Goal: Task Accomplishment & Management: Complete application form

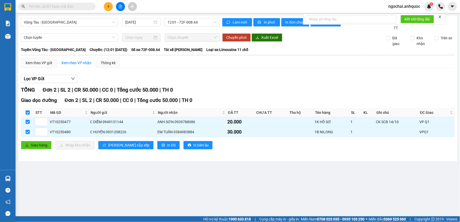
click at [111, 8] on button at bounding box center [108, 6] width 9 height 9
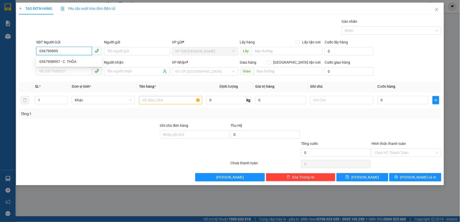
type input "0367908997"
click at [80, 63] on div "0367908997 - C. THỎA" at bounding box center [69, 62] width 60 height 6
type input "C. THỎA"
type input "0911667847"
type input "CHỊ [PERSON_NAME]"
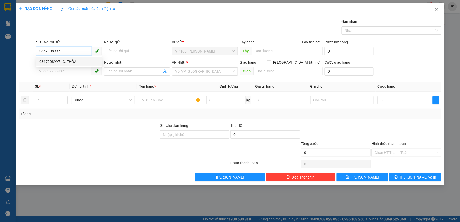
type input "VP NVT"
type input "50.000"
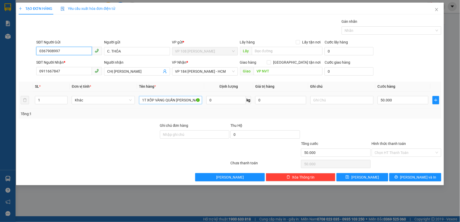
type input "0367908997"
click at [165, 101] on input "1T XỐP VÀNG QUẤN [PERSON_NAME]" at bounding box center [170, 100] width 63 height 8
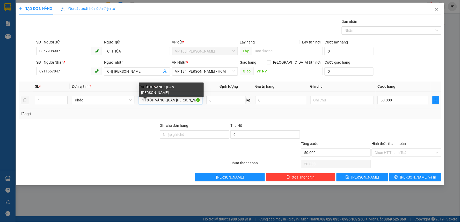
click at [165, 101] on input "1T XỐP VÀNG QUẤN [PERSON_NAME]" at bounding box center [170, 100] width 63 height 8
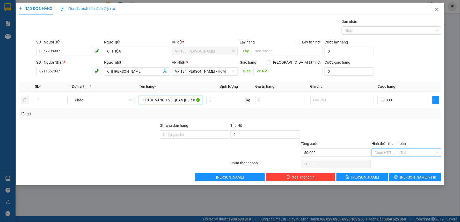
type input "1T XỐP VÀNG + 2B QUẤN [PERSON_NAME]"
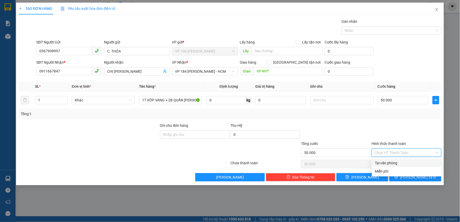
click at [384, 152] on input "Hình thức thanh toán" at bounding box center [405, 153] width 60 height 8
click at [384, 162] on div "Tại văn phòng" at bounding box center [406, 163] width 63 height 6
type input "0"
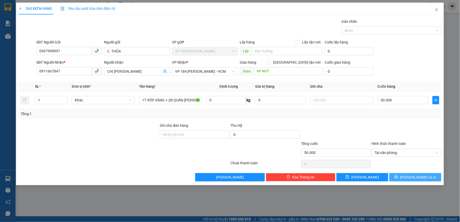
click at [398, 176] on icon "printer" at bounding box center [396, 177] width 4 height 4
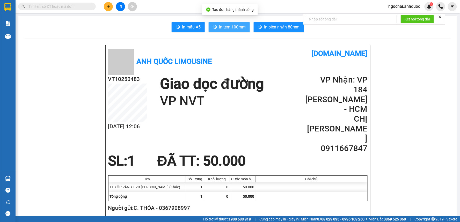
click at [230, 25] on span "In tem 100mm" at bounding box center [232, 27] width 27 height 6
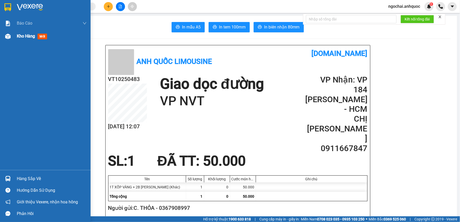
click at [16, 35] on div "Kho hàng mới" at bounding box center [45, 36] width 91 height 13
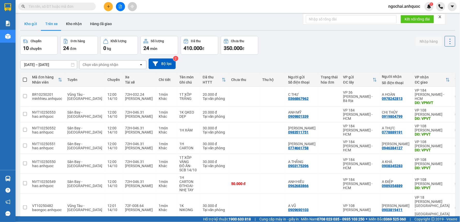
click at [36, 22] on button "Kho gửi" at bounding box center [30, 24] width 21 height 12
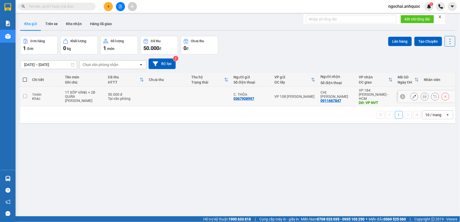
click at [25, 94] on input "checkbox" at bounding box center [25, 96] width 4 height 4
checkbox input "true"
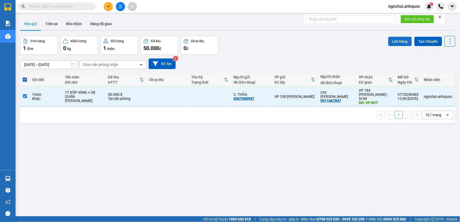
click at [395, 41] on button "Lên hàng" at bounding box center [400, 41] width 24 height 9
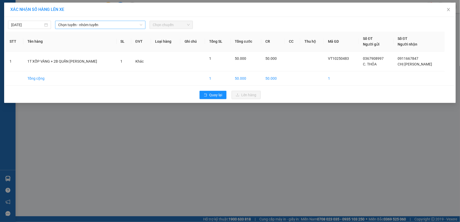
click at [134, 25] on span "Chọn tuyến - nhóm tuyến" at bounding box center [100, 25] width 84 height 8
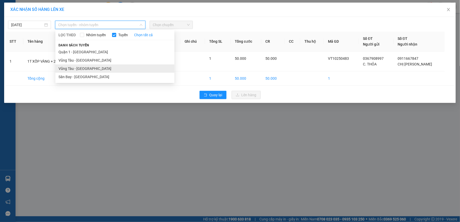
click at [92, 70] on li "Vũng Tàu - [GEOGRAPHIC_DATA]" at bounding box center [114, 68] width 119 height 8
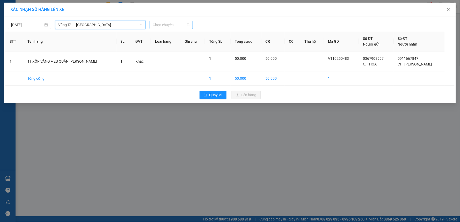
click at [170, 26] on span "Chọn chuyến" at bounding box center [171, 25] width 37 height 8
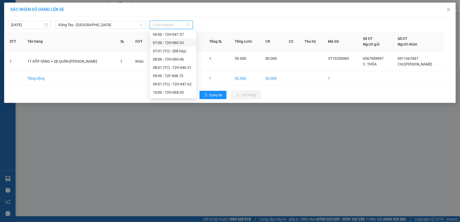
scroll to position [86, 0]
click at [160, 80] on div "13:00 - 72B-030.20" at bounding box center [173, 82] width 40 height 6
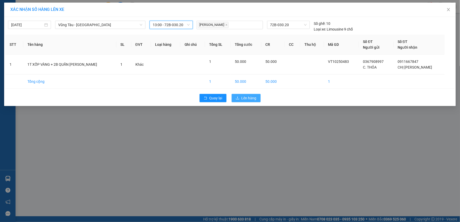
click at [246, 99] on span "Lên hàng" at bounding box center [248, 98] width 15 height 6
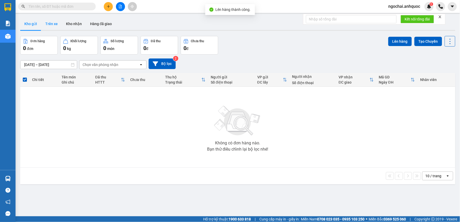
click at [48, 25] on button "Trên xe" at bounding box center [51, 24] width 21 height 12
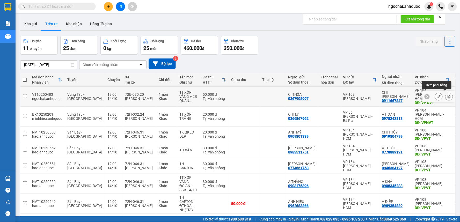
click at [446, 97] on button at bounding box center [448, 96] width 7 height 9
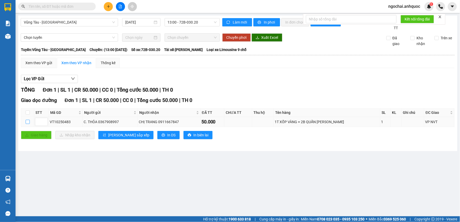
click at [28, 123] on input "checkbox" at bounding box center [28, 122] width 4 height 4
checkbox input "true"
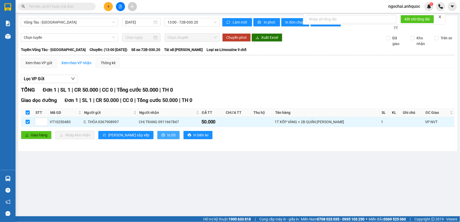
click at [167, 136] on span "In DS" at bounding box center [171, 135] width 8 height 6
click at [106, 7] on button at bounding box center [108, 6] width 9 height 9
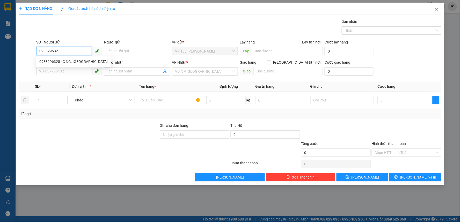
type input "0933296328"
click at [73, 58] on div "0933296328 - C NG. [GEOGRAPHIC_DATA]" at bounding box center [73, 61] width 75 height 8
type input "C NG. [GEOGRAPHIC_DATA]"
type input "0906807048"
type input "A PHÚC"
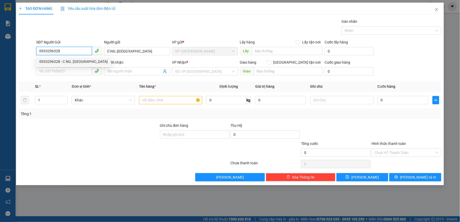
type input "VP NVT"
type input "20.000"
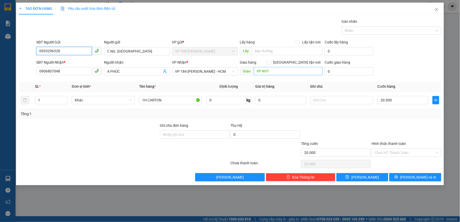
type input "0933296328"
click at [262, 73] on input "VP NVT" at bounding box center [288, 71] width 69 height 8
type input "VP 184 NVT"
click at [391, 103] on input "20.000" at bounding box center [403, 100] width 51 height 8
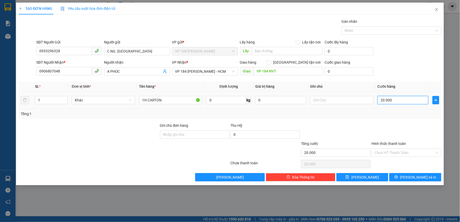
type input "3"
type input "30"
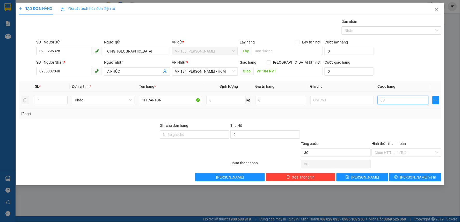
type input "300"
type input "3.000"
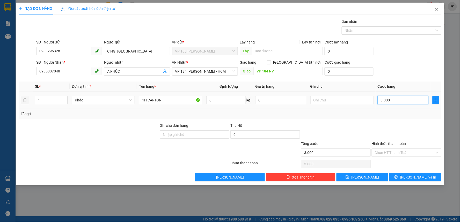
type input "30.000"
click at [397, 155] on input "Hình thức thanh toán" at bounding box center [405, 153] width 60 height 8
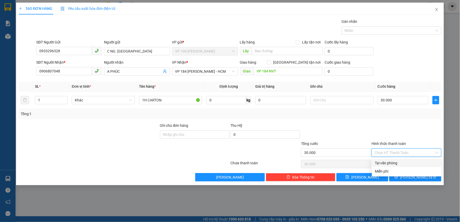
click at [399, 163] on div "Tại văn phòng" at bounding box center [406, 163] width 63 height 6
type input "0"
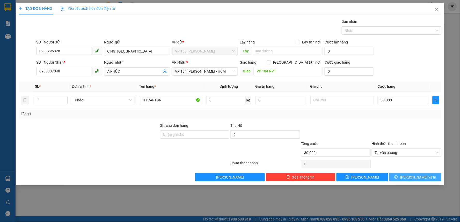
click at [416, 175] on span "[PERSON_NAME] và In" at bounding box center [418, 177] width 36 height 6
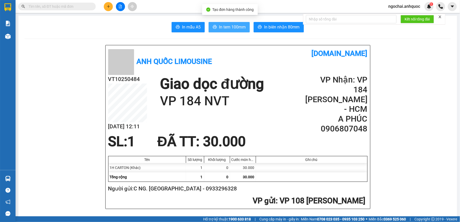
click at [231, 27] on span "In tem 100mm" at bounding box center [232, 27] width 27 height 6
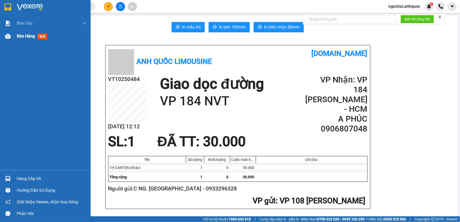
click at [21, 37] on span "Kho hàng" at bounding box center [26, 36] width 18 height 5
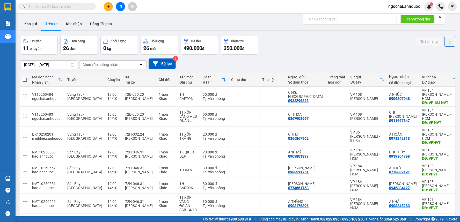
click at [69, 8] on input "text" at bounding box center [58, 7] width 61 height 6
type input "4"
